Goal: Task Accomplishment & Management: Use online tool/utility

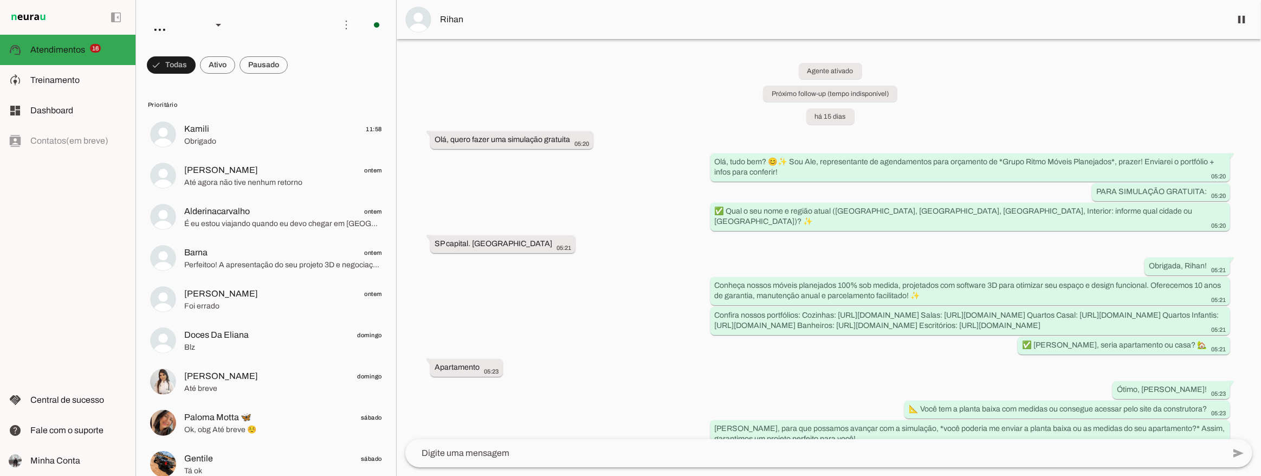
click at [577, 225] on div "Agente ativado Próximo follow-up (tempo indisponível) há 15 dias Olá, quero faz…" at bounding box center [829, 239] width 864 height 400
click at [654, 240] on div "Agente ativado Próximo follow-up (tempo indisponível) há 15 dias Olá, quero faz…" at bounding box center [829, 239] width 864 height 400
